Goal: Check status: Check status

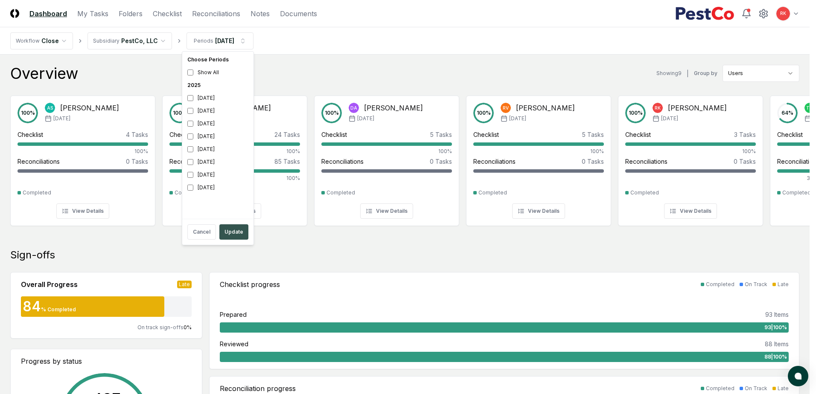
click at [231, 232] on button "Update" at bounding box center [233, 231] width 29 height 15
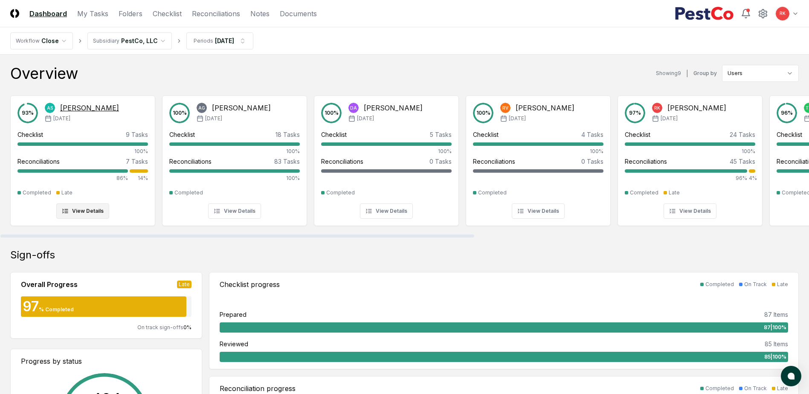
drag, startPoint x: 230, startPoint y: 236, endPoint x: 81, endPoint y: 211, distance: 151.9
click at [84, 235] on div at bounding box center [237, 236] width 474 height 3
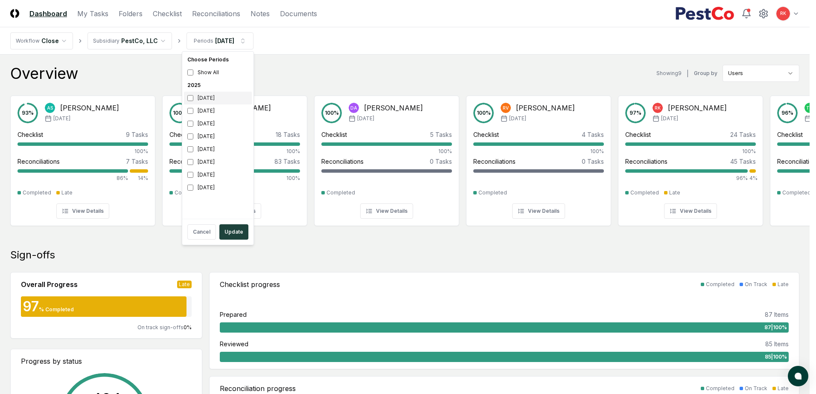
click at [193, 97] on div "[DATE]" at bounding box center [218, 98] width 68 height 13
click at [234, 228] on button "Update" at bounding box center [233, 231] width 29 height 15
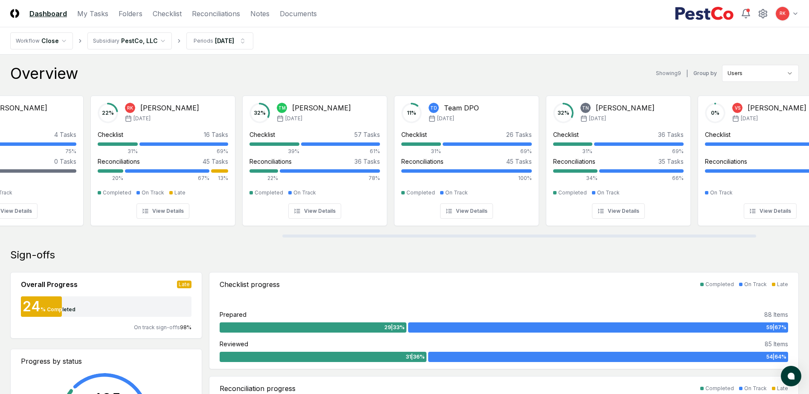
scroll to position [0, 571]
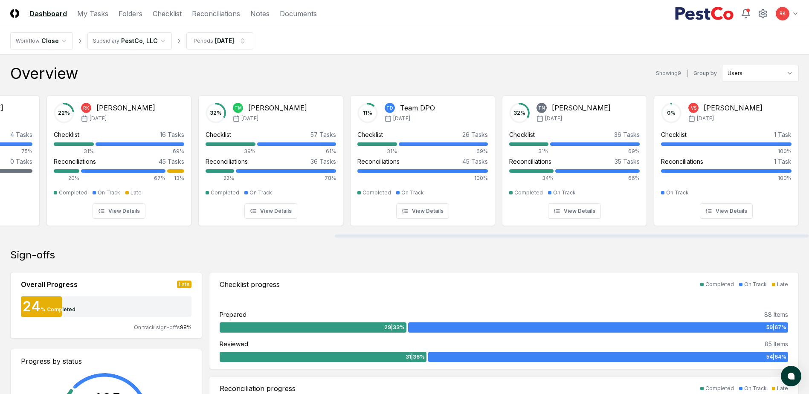
drag, startPoint x: 310, startPoint y: 237, endPoint x: 752, endPoint y: 245, distance: 442.5
click at [752, 238] on div at bounding box center [572, 236] width 474 height 3
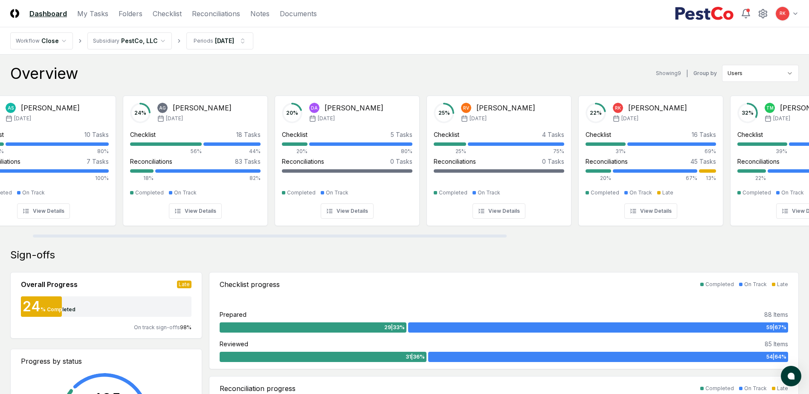
scroll to position [0, 0]
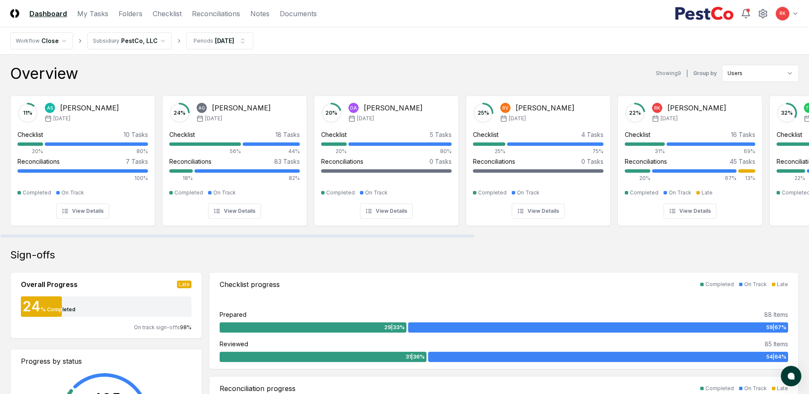
drag, startPoint x: 346, startPoint y: 237, endPoint x: -21, endPoint y: 233, distance: 367.4
click at [0, 235] on div at bounding box center [237, 236] width 474 height 3
